Goal: Information Seeking & Learning: Learn about a topic

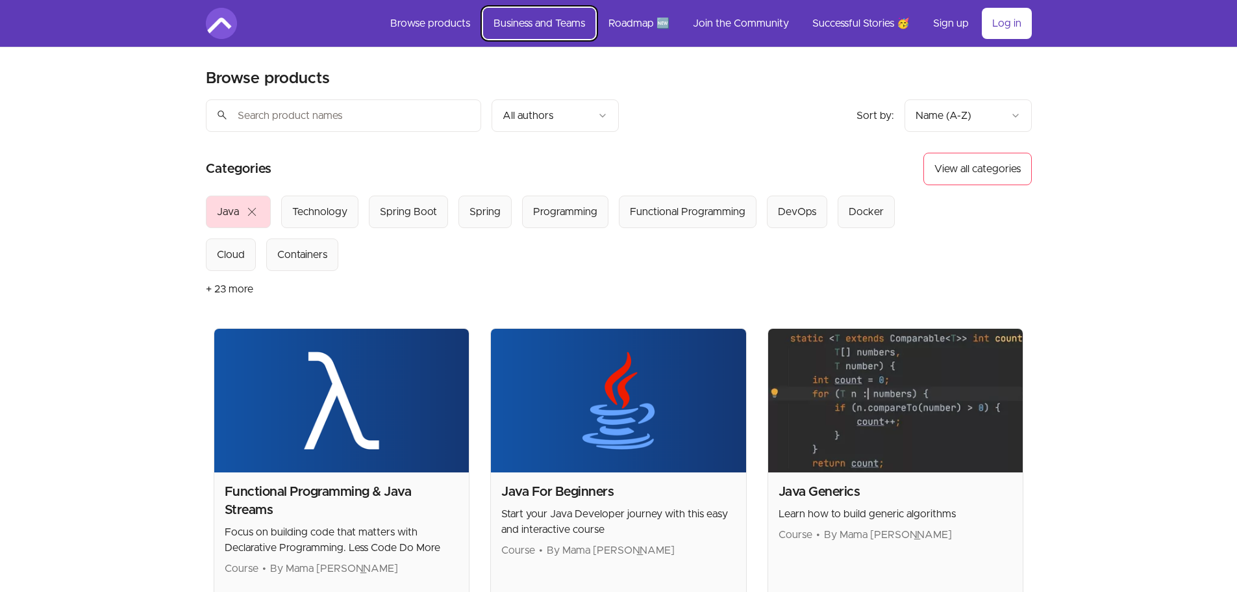
click at [562, 27] on link "Business and Teams" at bounding box center [539, 23] width 112 height 31
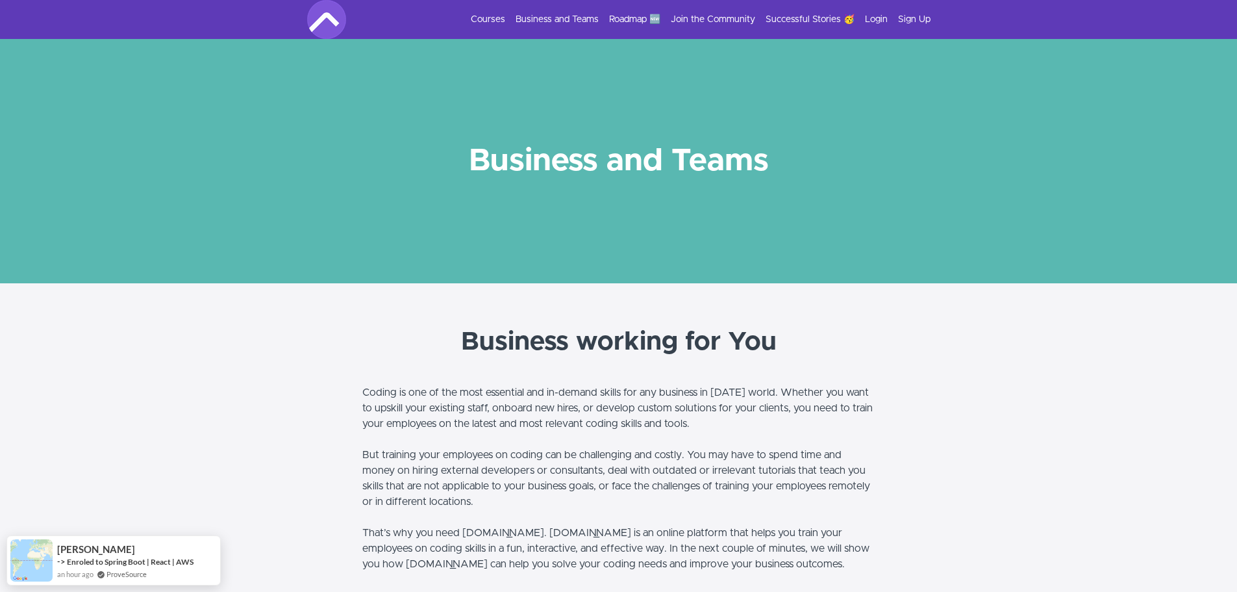
click at [326, 26] on img at bounding box center [326, 19] width 39 height 39
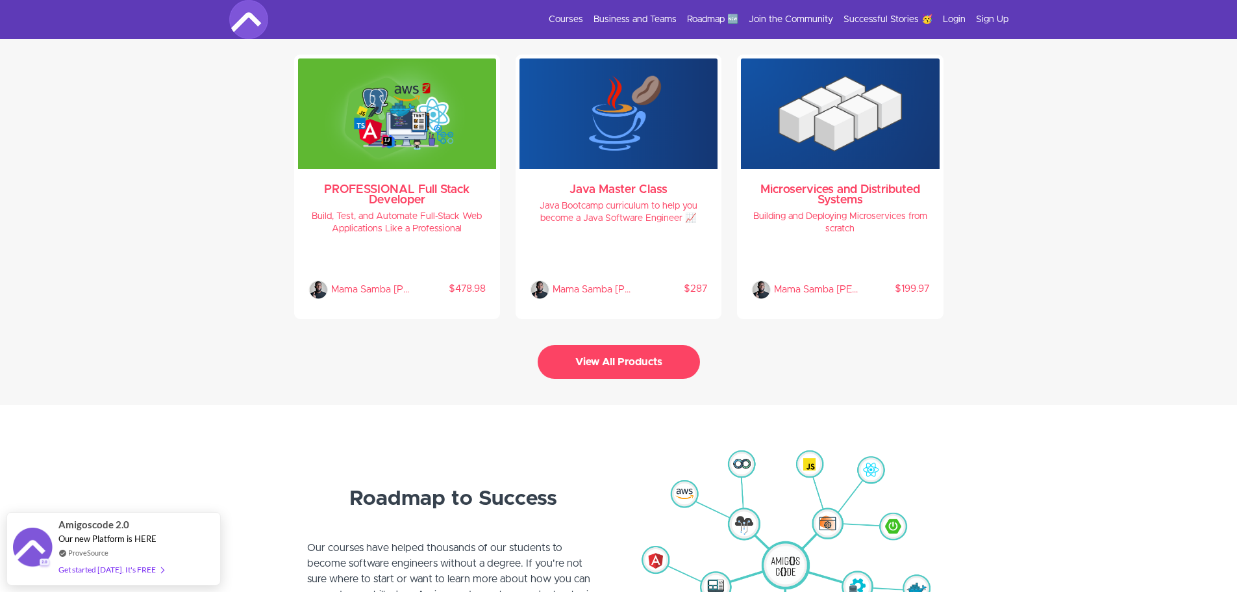
scroll to position [2791, 0]
